Goal: Task Accomplishment & Management: Complete application form

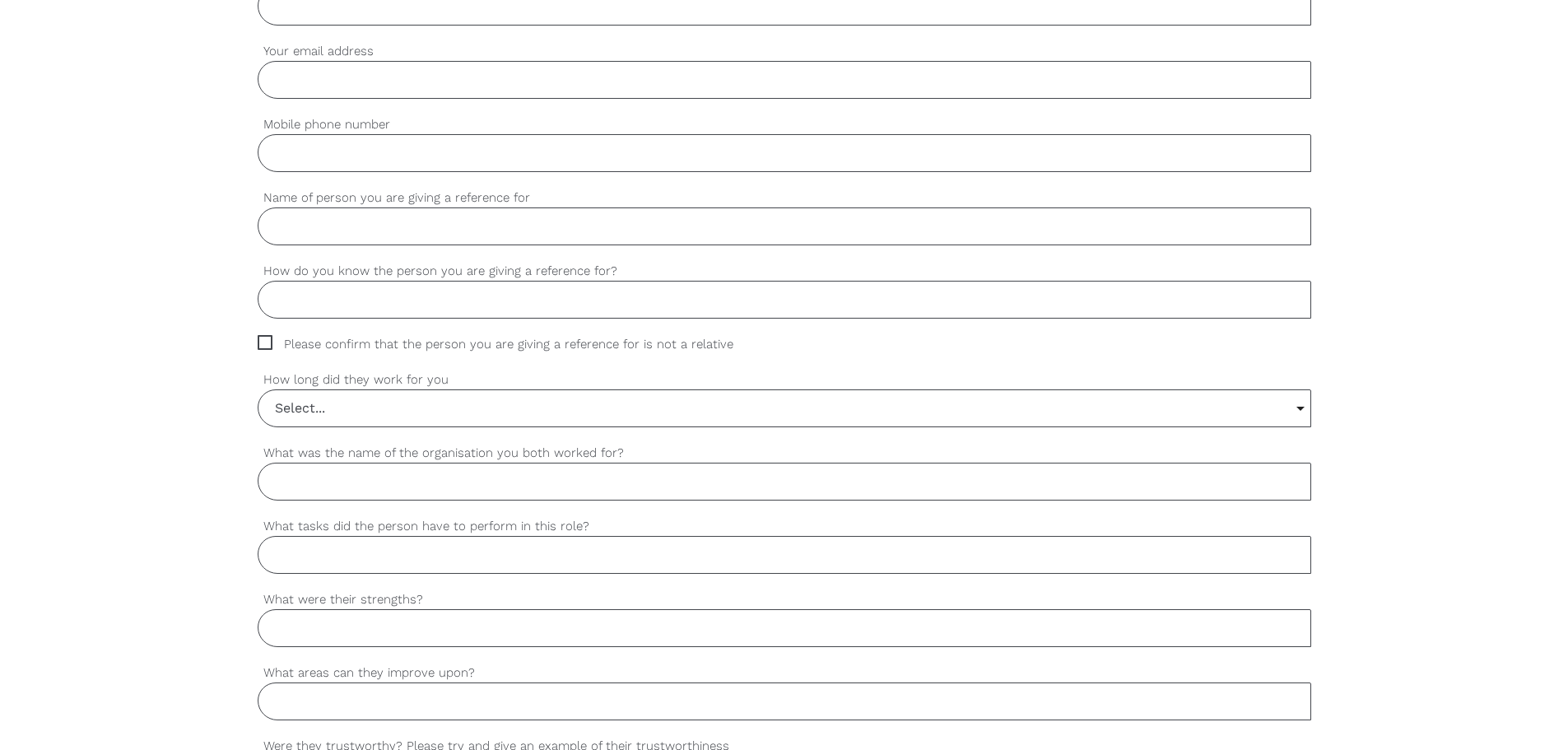
scroll to position [302, 0]
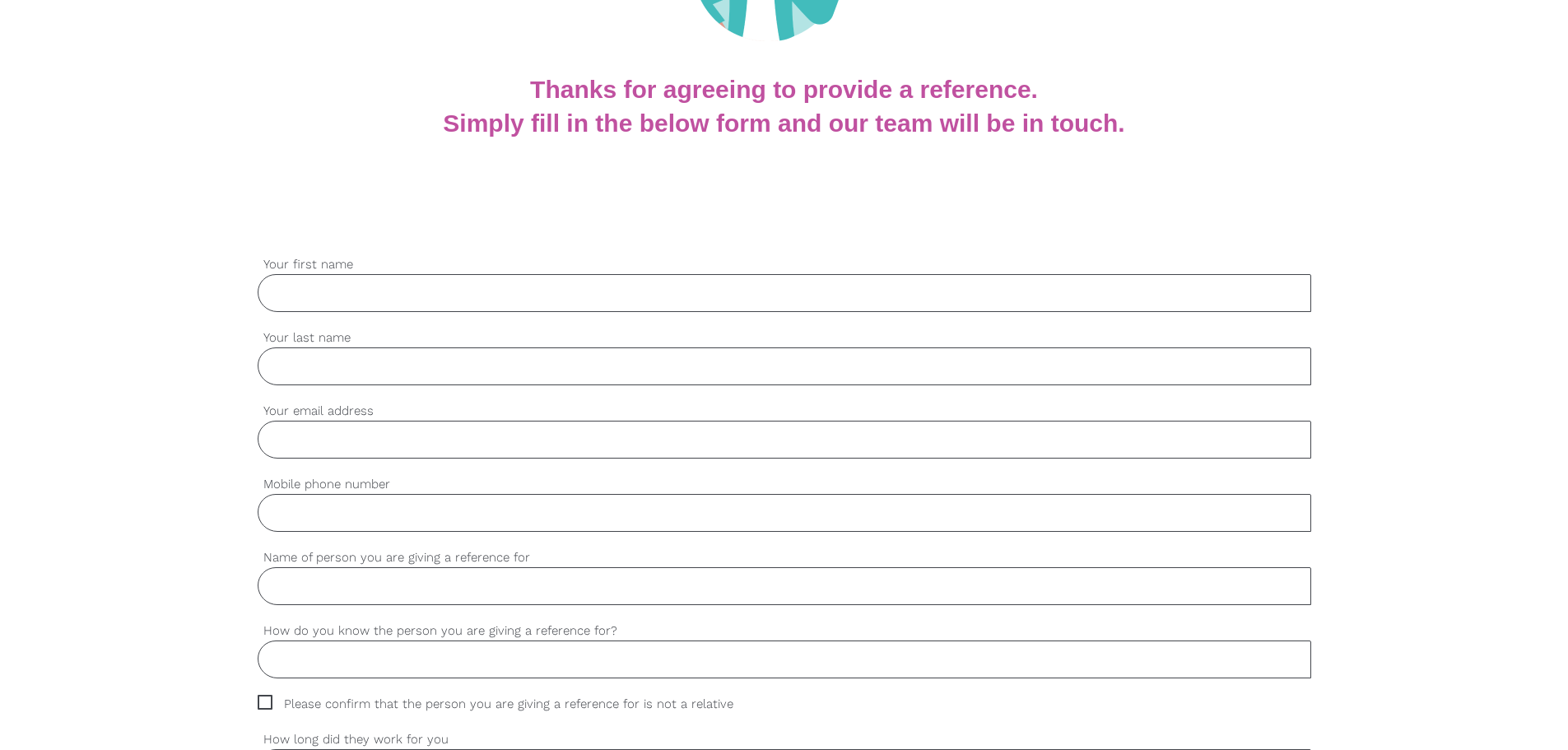
click at [551, 288] on input "Your first name" at bounding box center [784, 293] width 1053 height 38
type input "Luke"
type input "Huang"
click at [535, 433] on input "Your email address" at bounding box center [784, 439] width 1053 height 38
click at [455, 438] on input "Your email address" at bounding box center [784, 439] width 1053 height 38
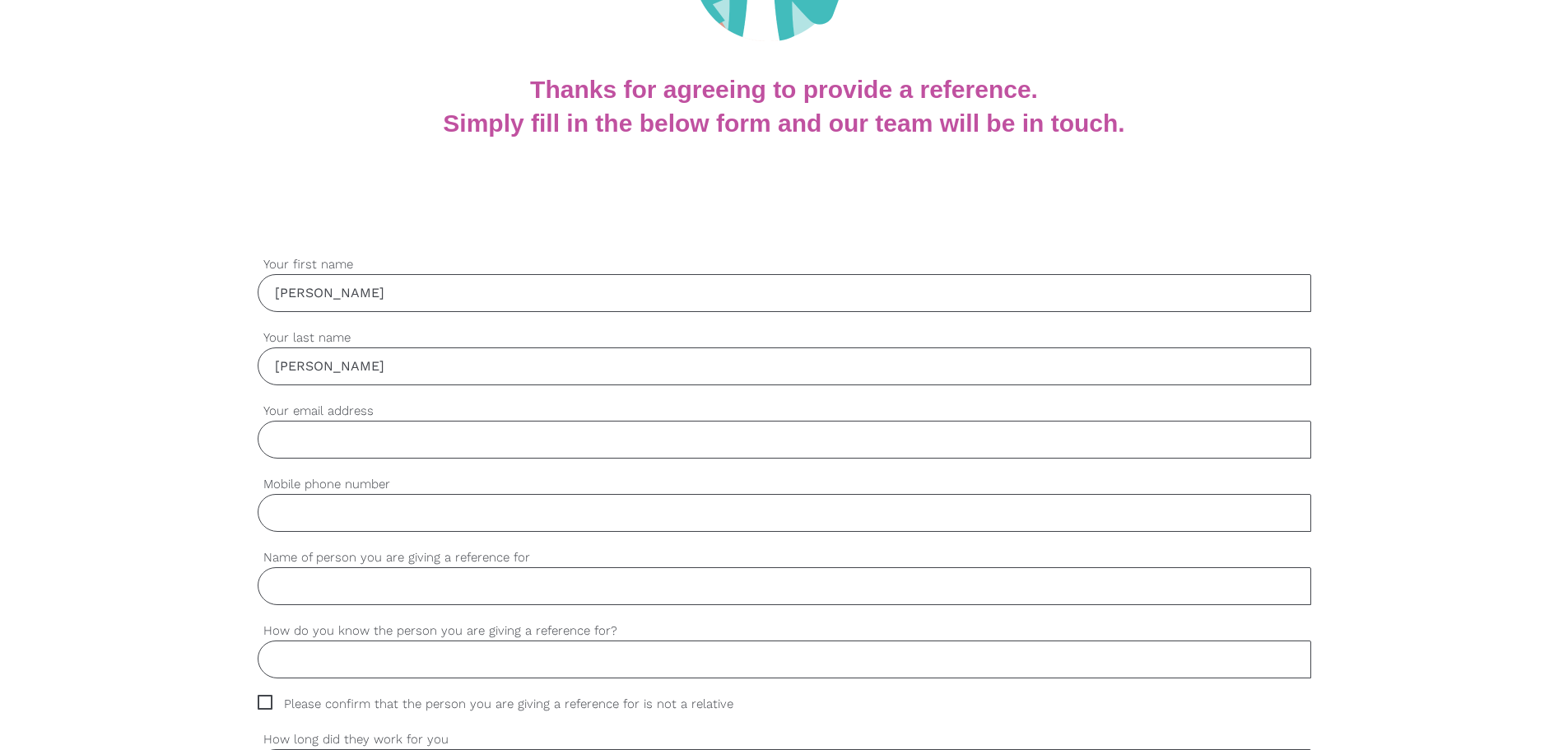
type input "luke.huang@homecaring.com.au"
type input "0475568507"
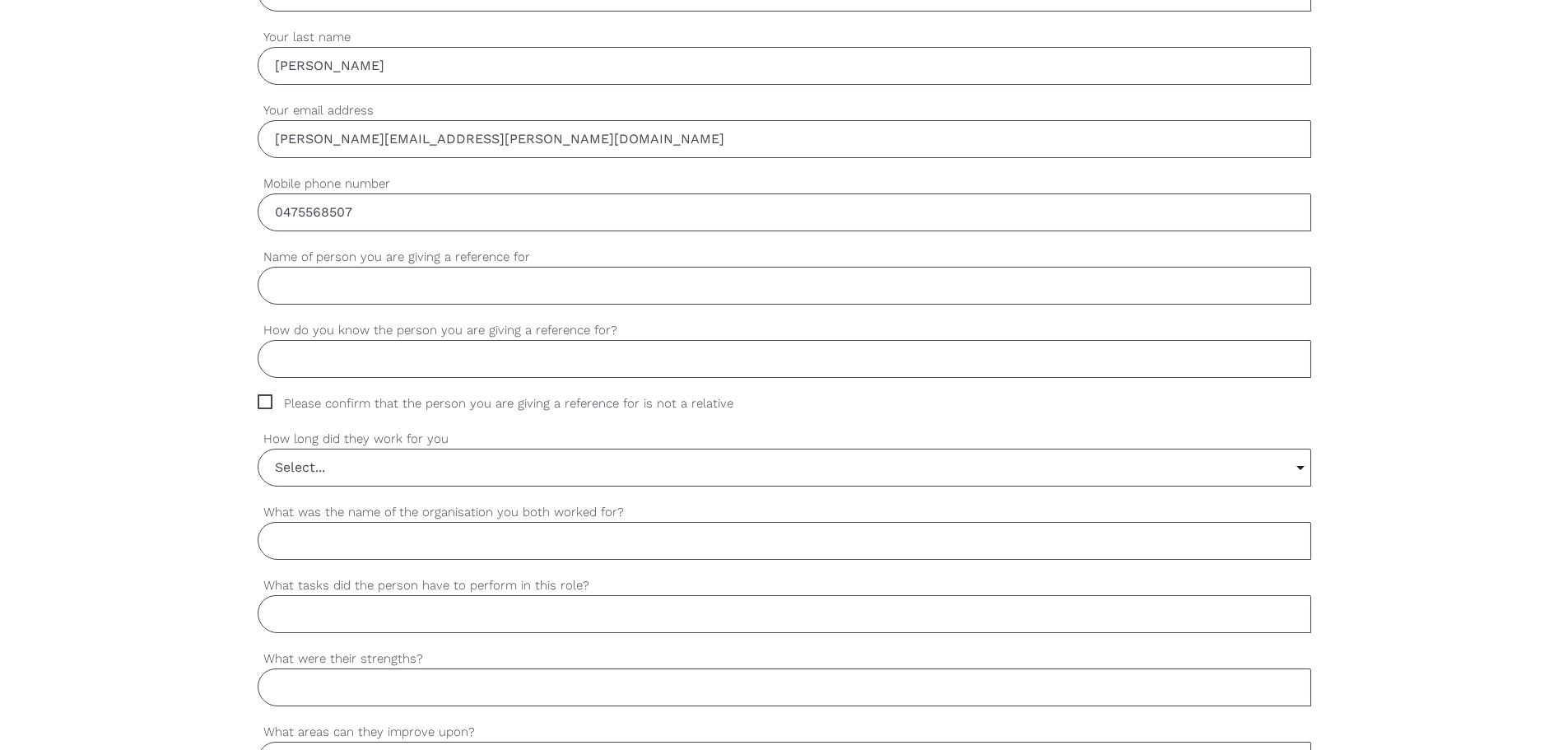
scroll to position [604, 0]
click at [390, 291] on input "Name of person you are giving a reference for" at bounding box center [784, 285] width 1053 height 38
paste input "Yexin (Kevin) Chen"
type input "Yexin (Kevin) Chen"
click at [499, 361] on input "How do you know the person you are giving a reference for?" at bounding box center [784, 358] width 1053 height 38
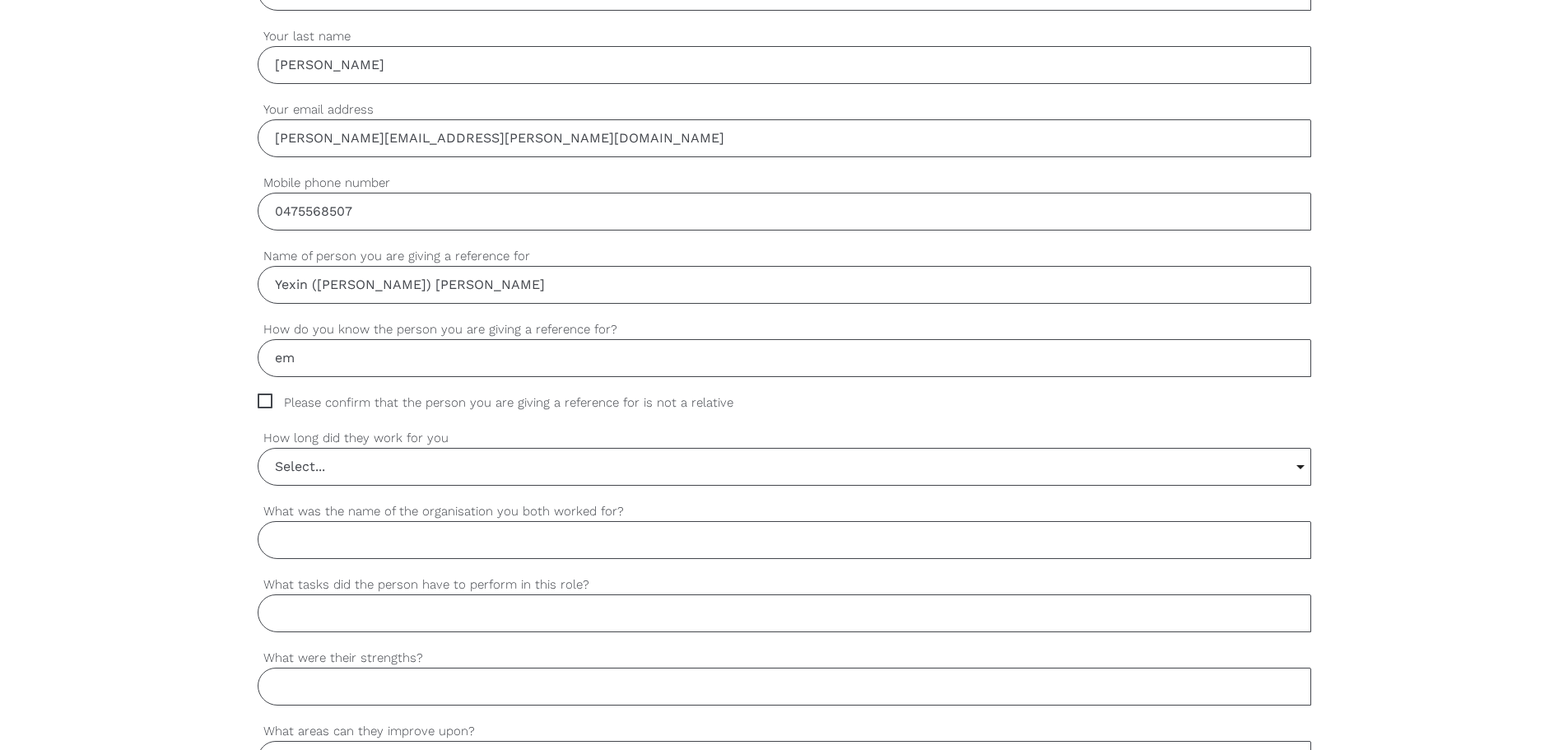
type input "e"
type input "current employee"
click at [261, 398] on span "Please confirm that the person you are giving a reference for is not a relative" at bounding box center [511, 402] width 507 height 19
click at [261, 398] on input "Please confirm that the person you are giving a reference for is not a relative" at bounding box center [262, 398] width 11 height 11
checkbox input "true"
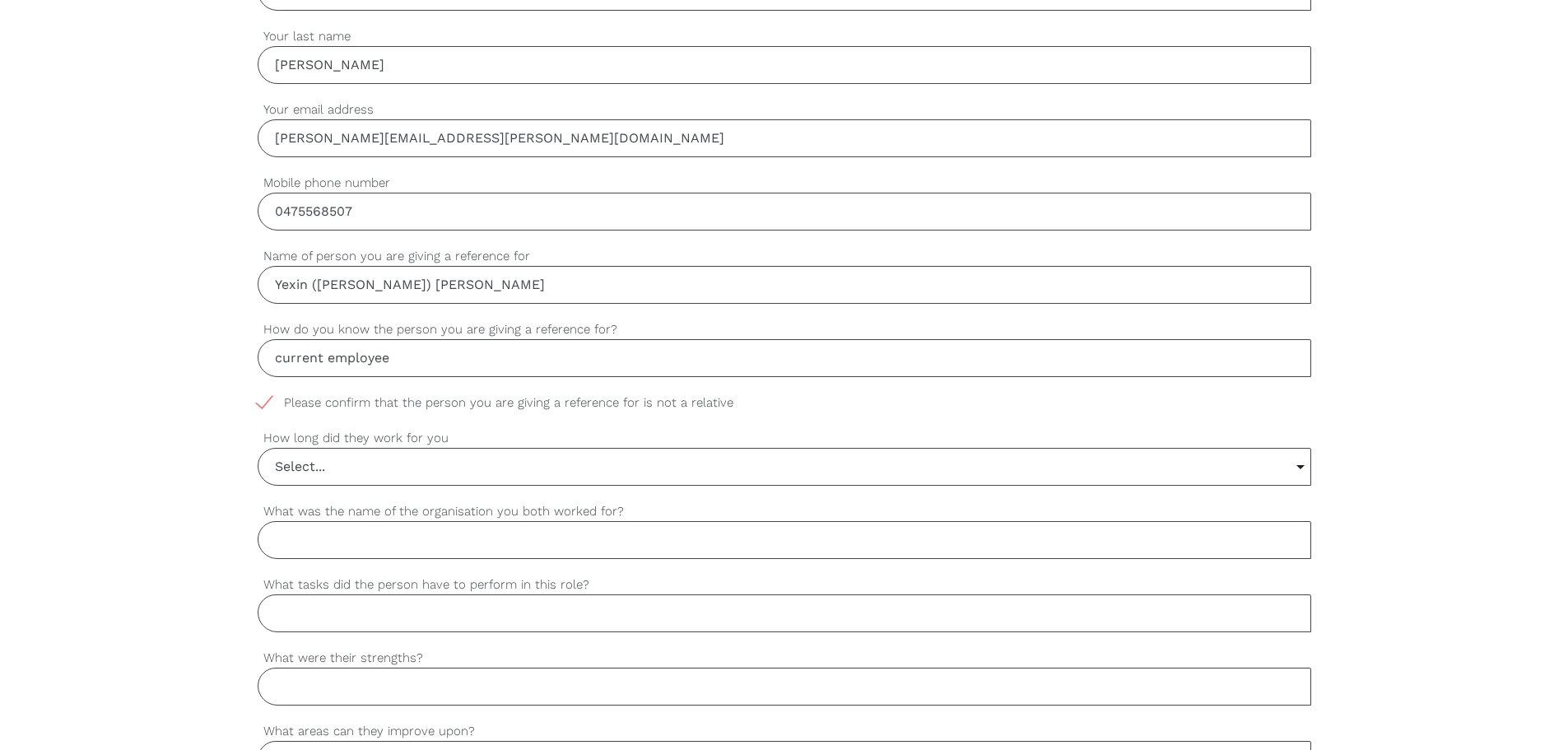
click at [392, 471] on input "Select..." at bounding box center [784, 466] width 1051 height 36
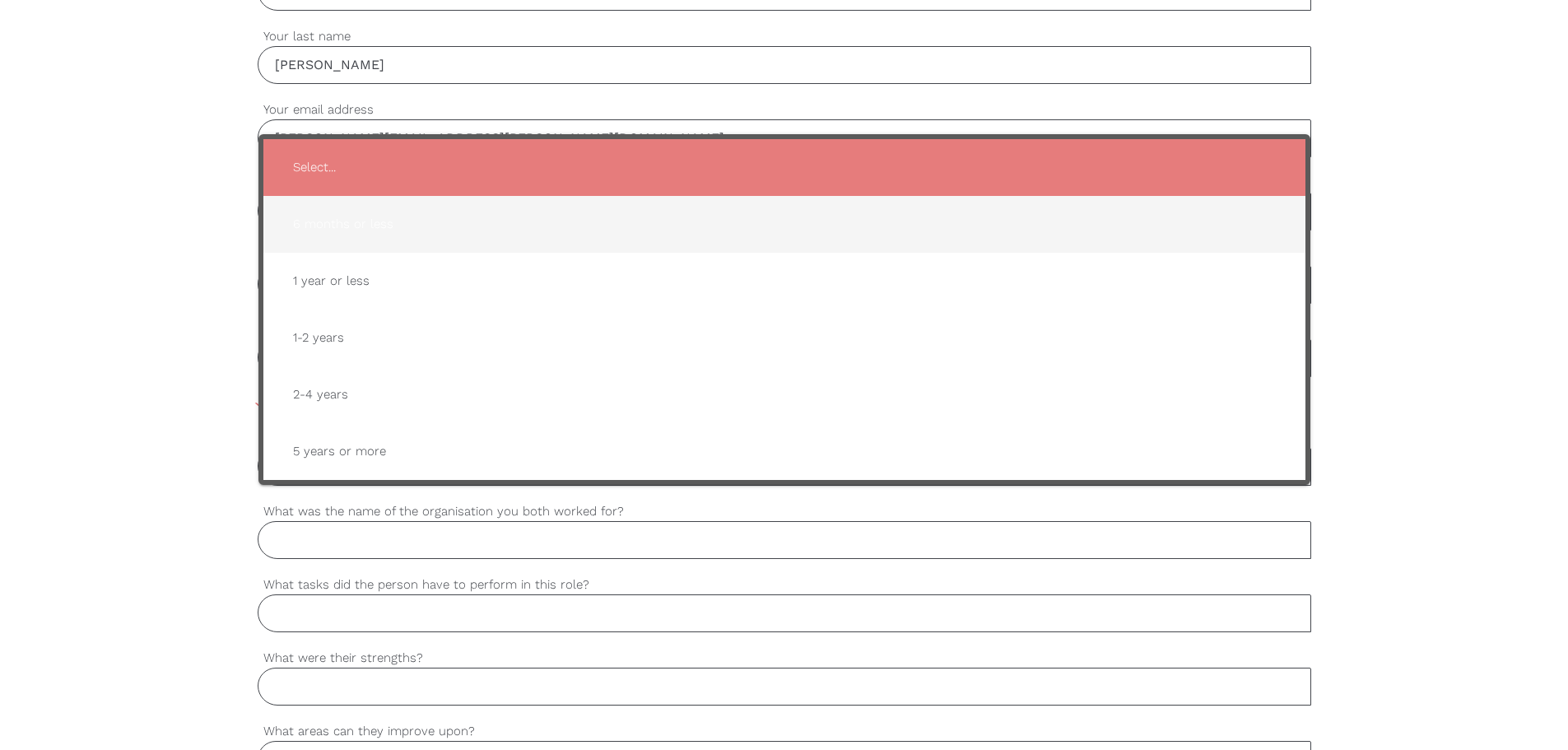
click at [380, 230] on span "6 months or less" at bounding box center [784, 223] width 1009 height 40
type input "6 months or less"
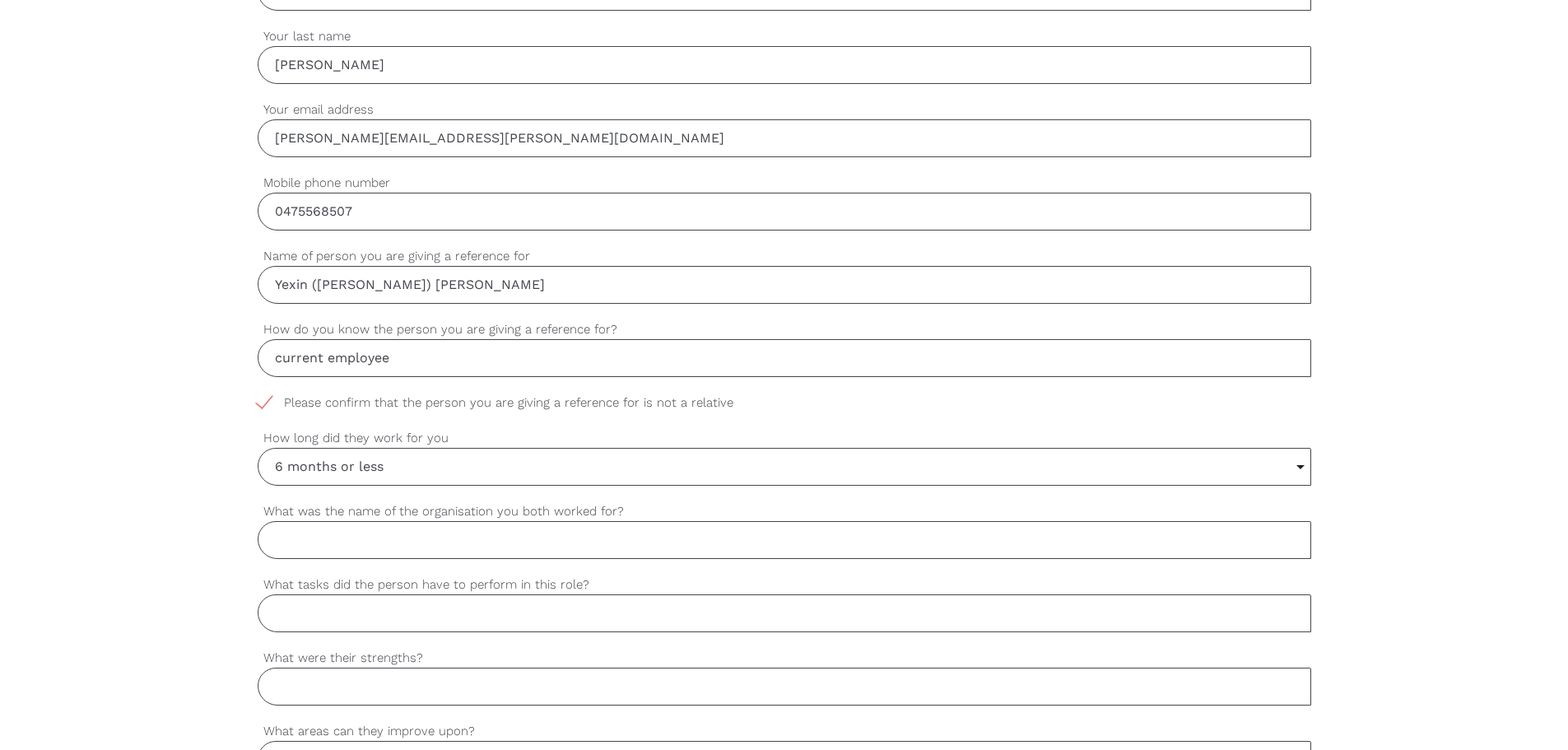
scroll to position [905, 0]
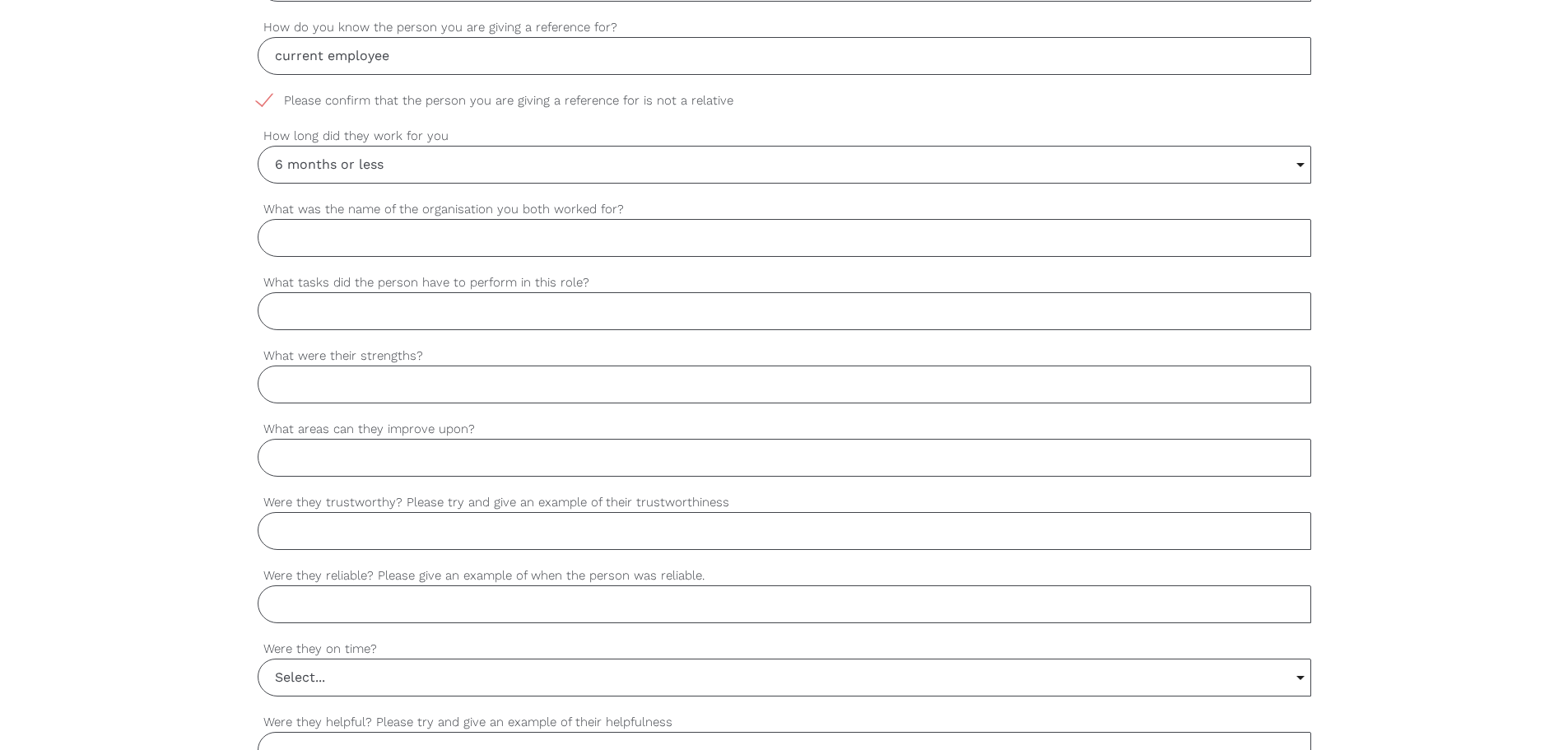
click at [393, 236] on input "What was the name of the organisation you both worked for?" at bounding box center [784, 237] width 1053 height 38
type input "Ryde Eastwood Home Care Pty Ltd"
click at [390, 310] on input "What tasks did the person have to perform in this role?" at bounding box center [784, 311] width 1053 height 38
type input "support worker"
click at [366, 388] on input "What were their strengths?" at bounding box center [784, 384] width 1053 height 38
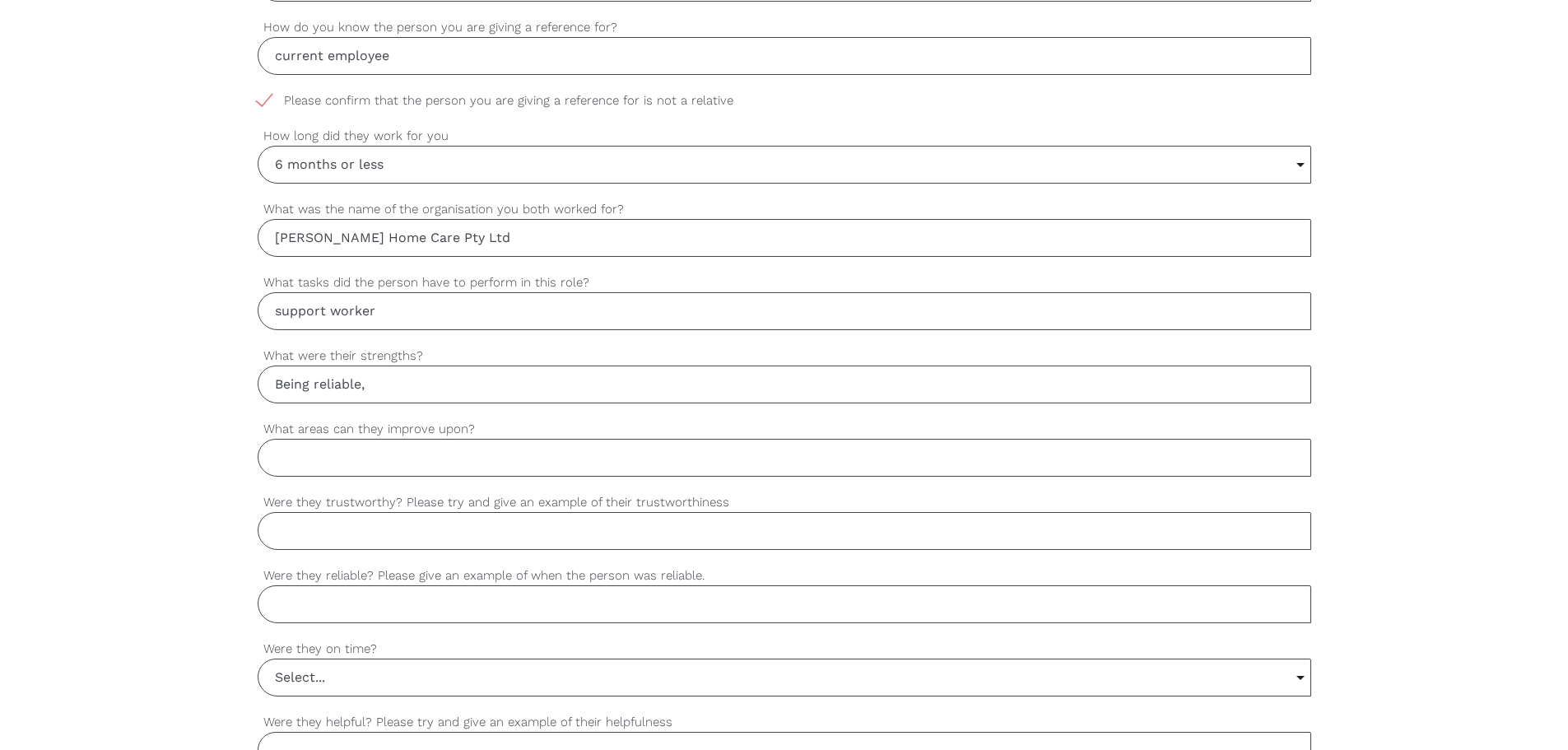
click at [396, 385] on input "Being reliable," at bounding box center [784, 384] width 1053 height 38
type input "Being reliable, punctual, professional and paying attention to details"
click at [377, 453] on input "What areas can they improve upon?" at bounding box center [784, 457] width 1053 height 38
type input "not yet identified"
click at [444, 541] on input "Were they trustworthy? Please try and give an example of their trustworthiness" at bounding box center [784, 531] width 1053 height 38
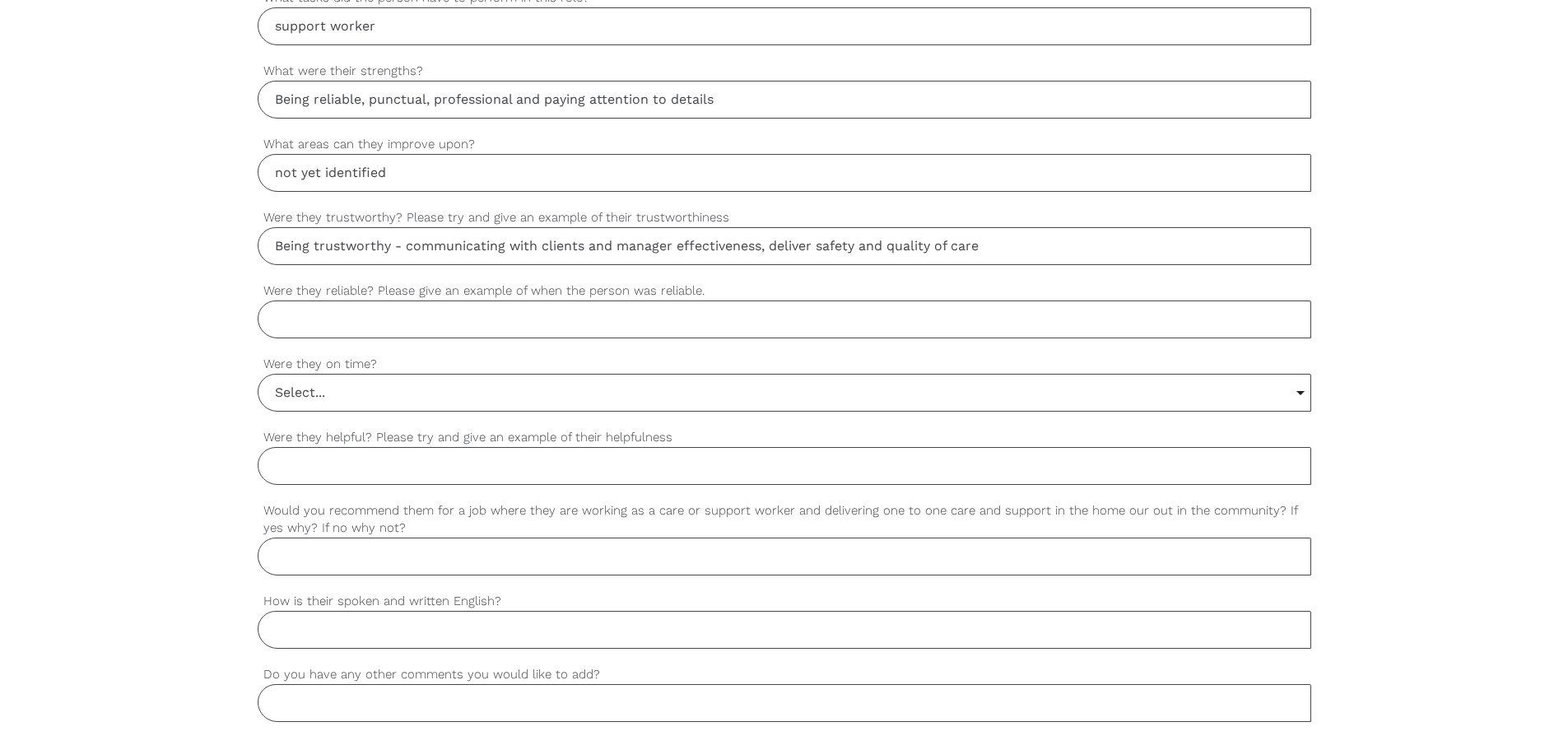
scroll to position [1207, 0]
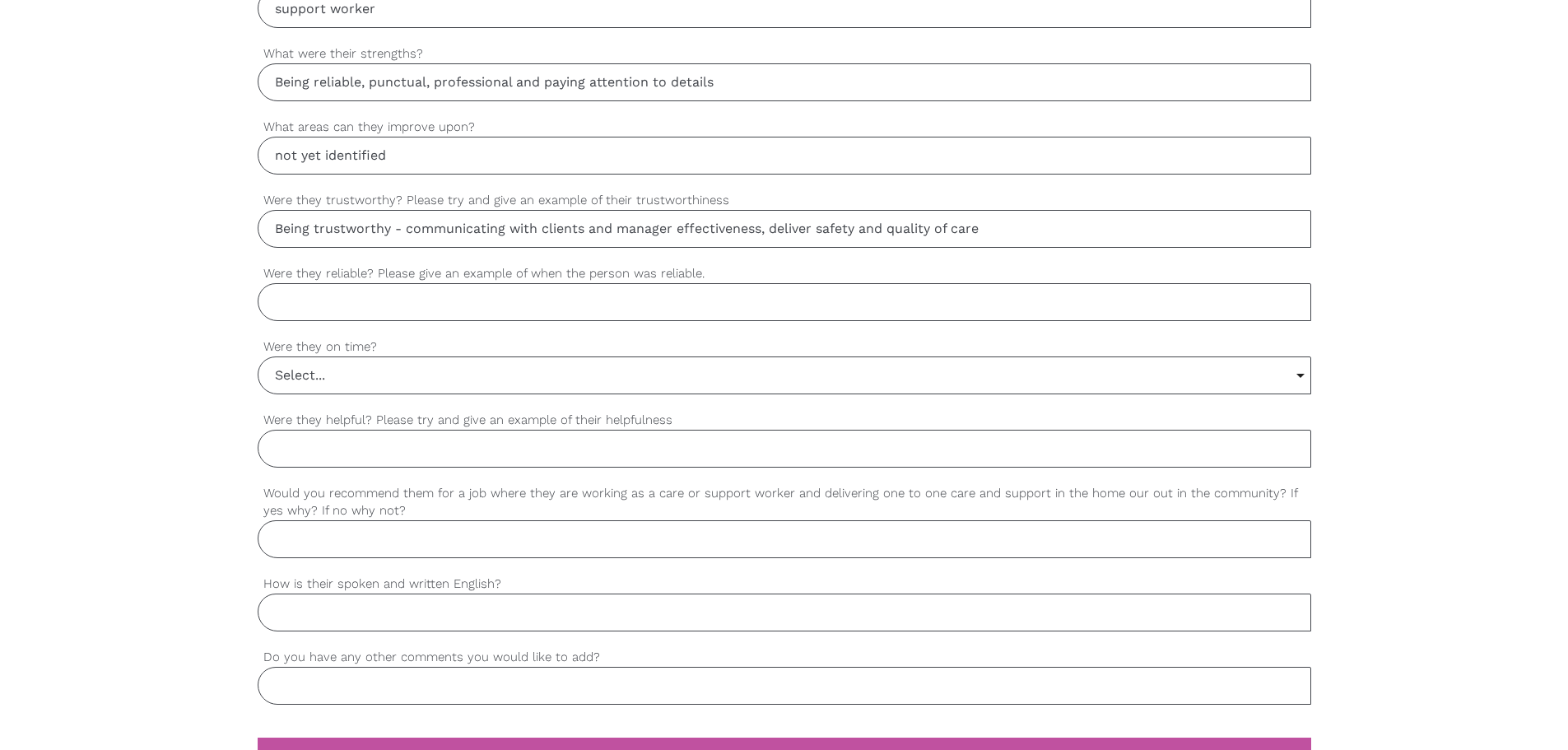
type input "Being trustworthy - communicating with clients and manager effectiveness, deliv…"
click at [394, 292] on input "Were they reliable? Please give an example of when the person was reliable." at bounding box center [784, 301] width 1053 height 38
type input "Being reliable - attend the task on time and as per care plan"
click at [345, 385] on input "Select..." at bounding box center [784, 375] width 1051 height 36
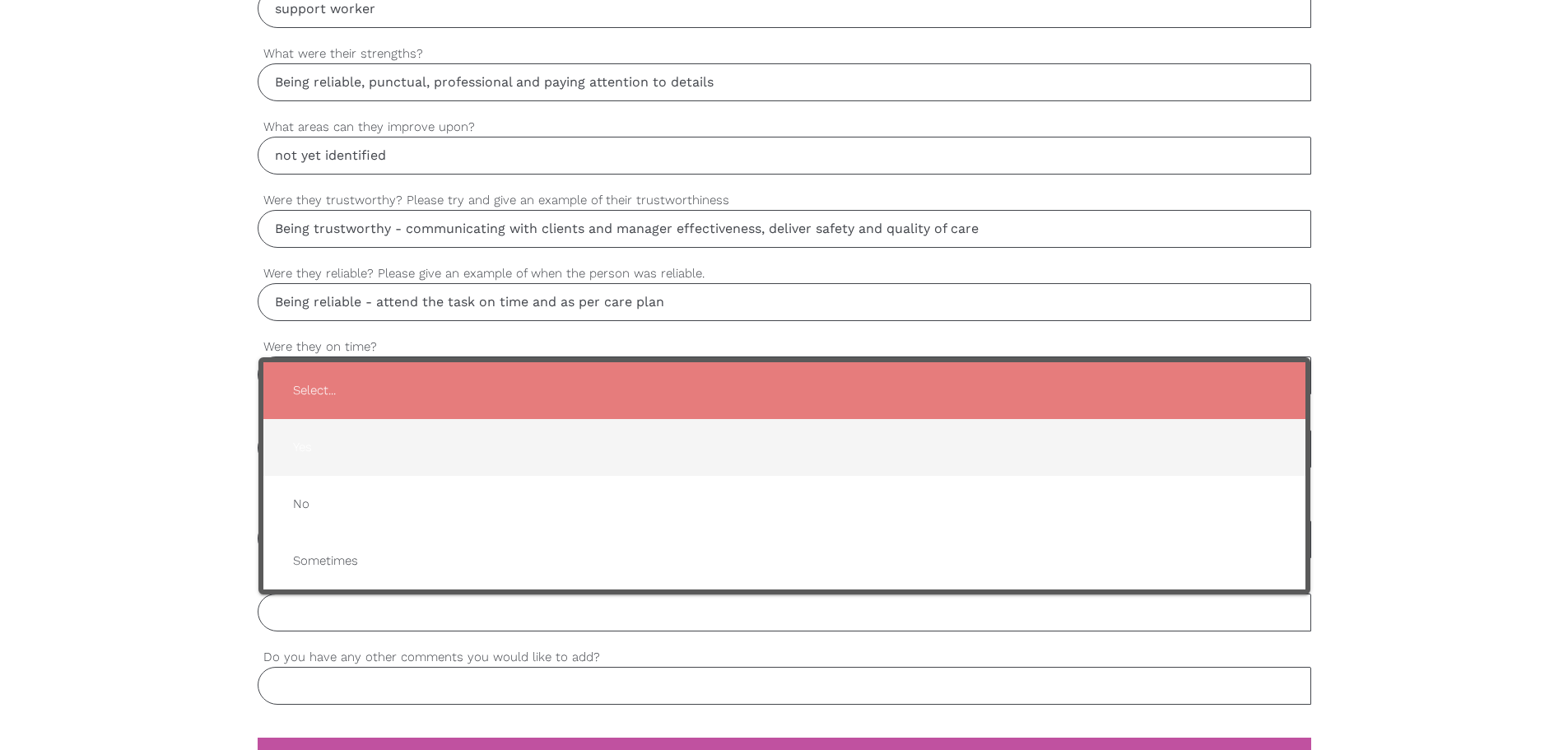
click at [339, 440] on span "Yes" at bounding box center [784, 447] width 1009 height 40
type input "Yes"
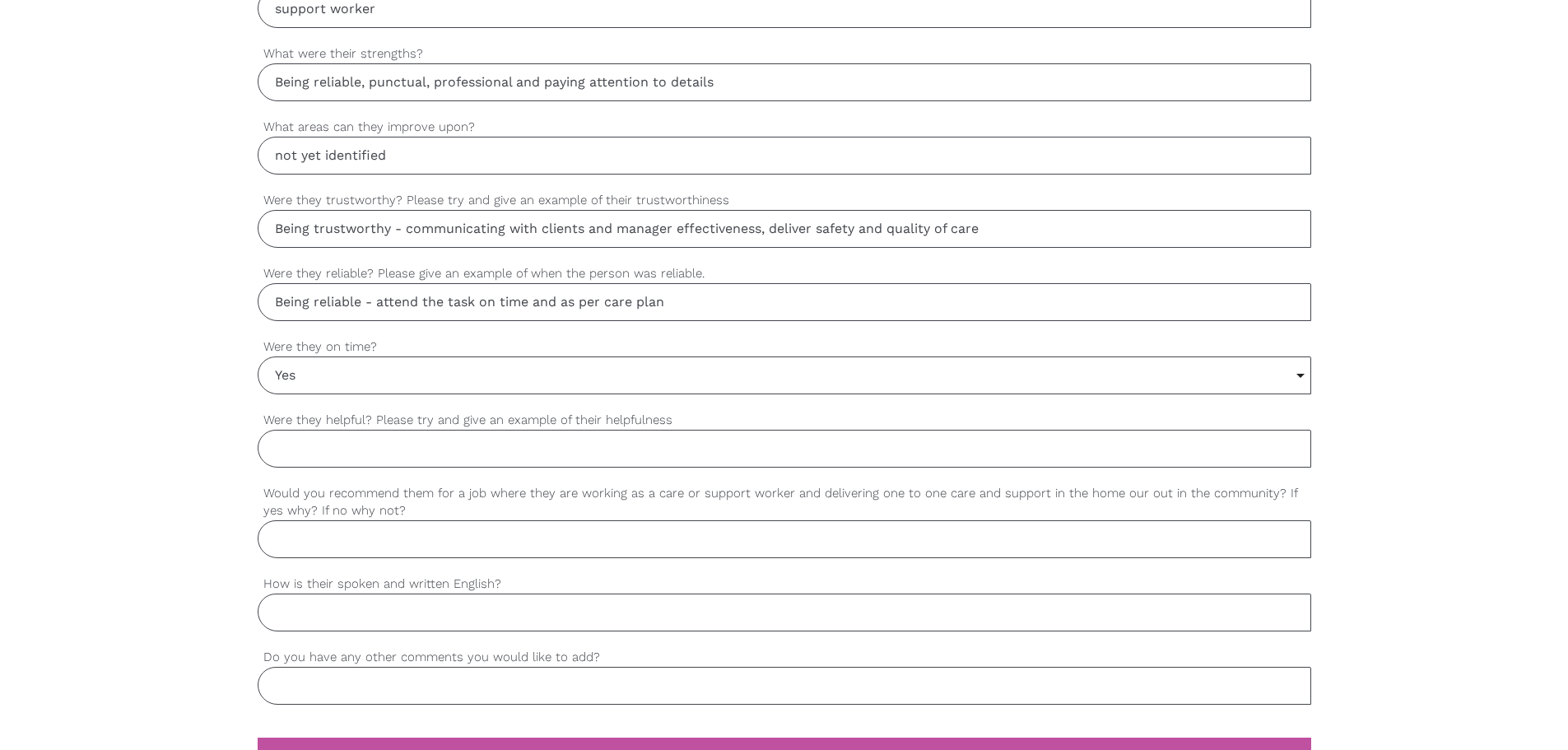
click at [347, 454] on input "Were they helpful? Please try and give an example of their helpfulness" at bounding box center [784, 449] width 1053 height 38
type input "Being helpful - e.g. domestic tasks, personal care and transport"
click at [495, 553] on input "Would you recommend them for a job where they are working as a care or support …" at bounding box center [784, 538] width 1053 height 38
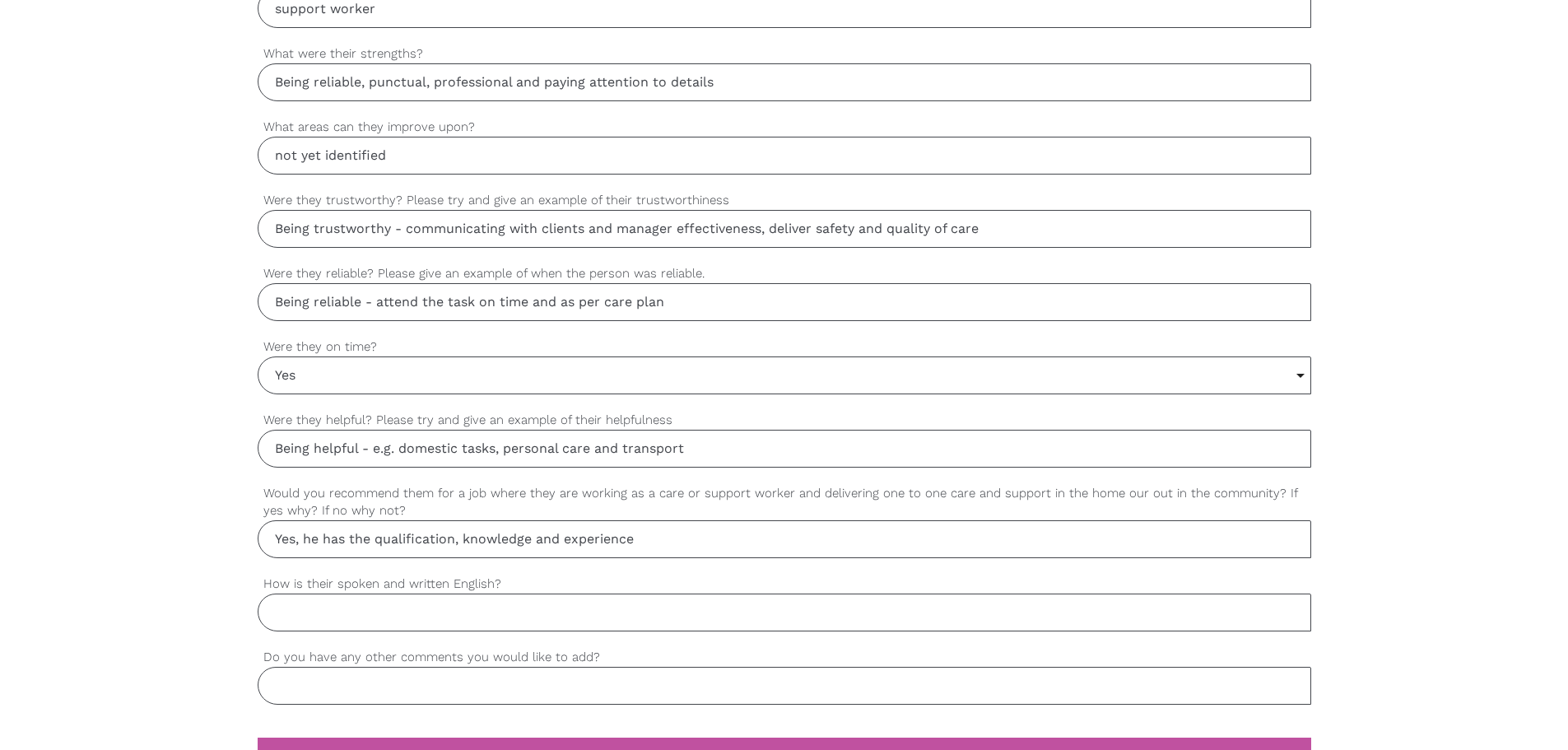
type input "Yes, he has the qualification, knowledge and experience"
click at [476, 572] on input "How is their spoken and written English?" at bounding box center [784, 612] width 1053 height 38
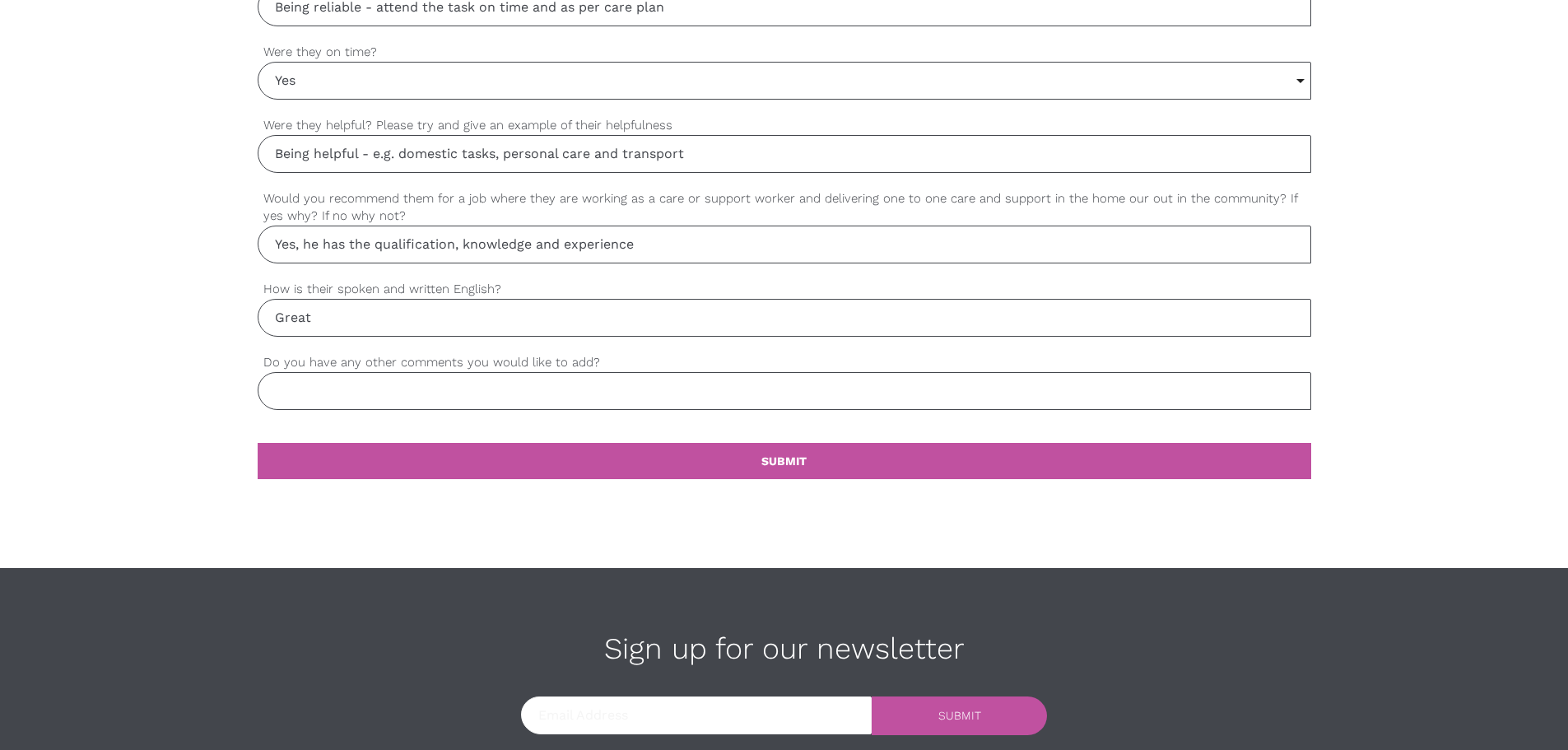
scroll to position [1509, 0]
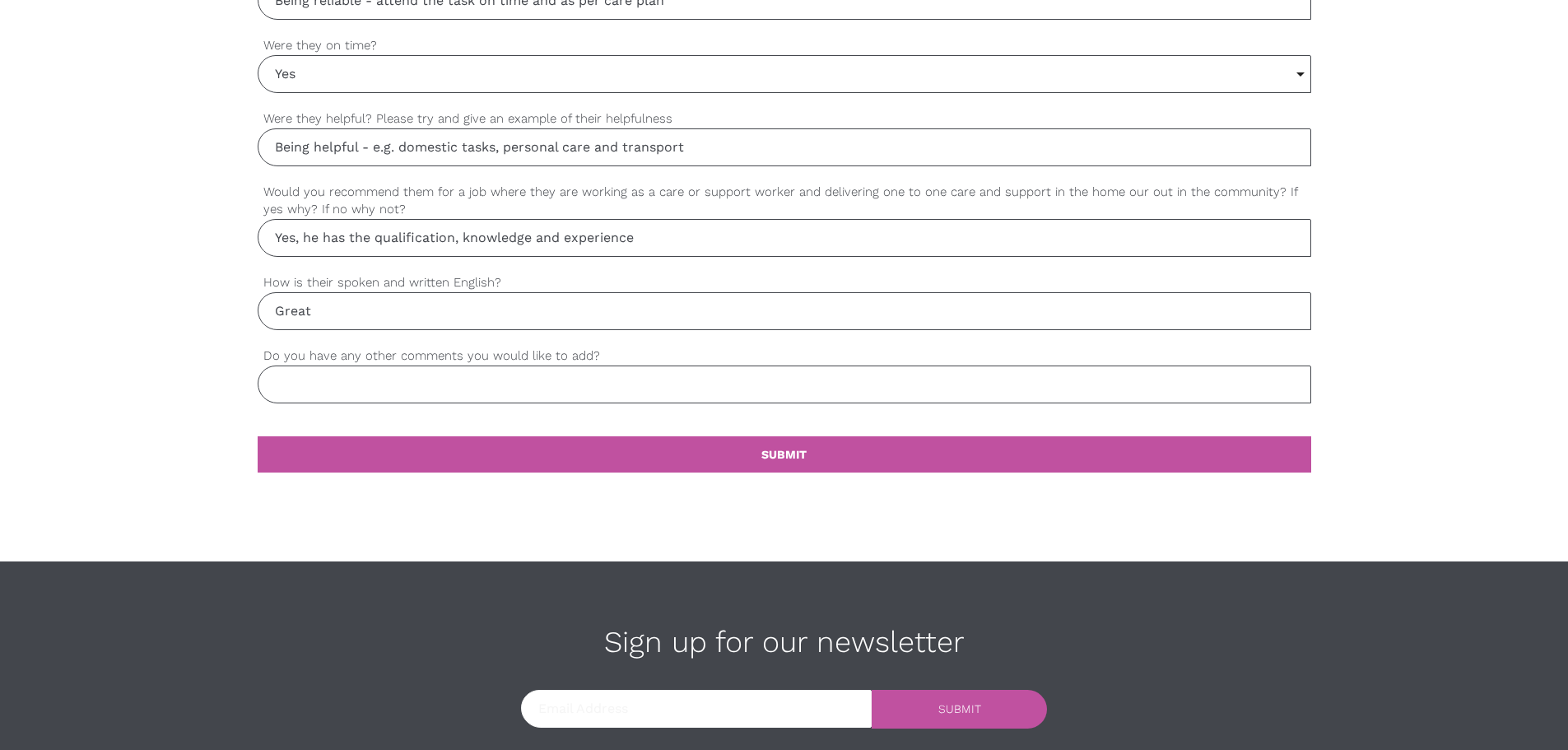
type input "Great"
click at [457, 378] on input "Do you have any other comments you would like to add?" at bounding box center [784, 384] width 1053 height 38
type input "No"
click at [551, 440] on link "settings SUBMIT" at bounding box center [784, 454] width 1053 height 36
